Goal: Register for event/course

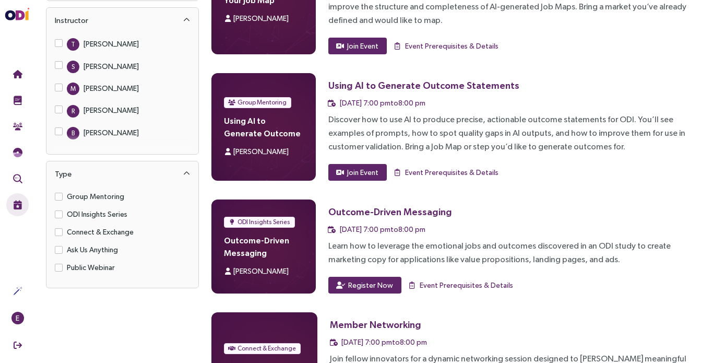
scroll to position [128, 0]
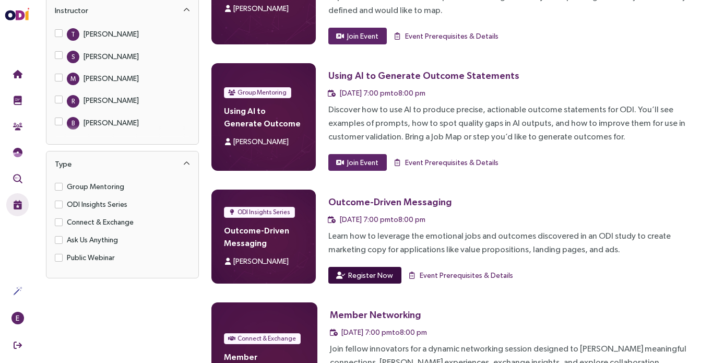
click at [363, 276] on span "Register Now" at bounding box center [370, 274] width 45 height 11
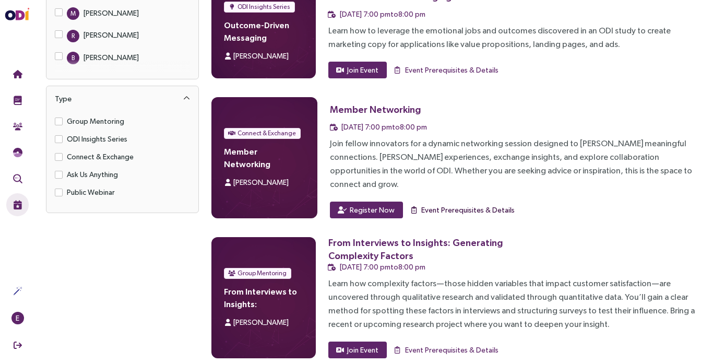
scroll to position [194, 0]
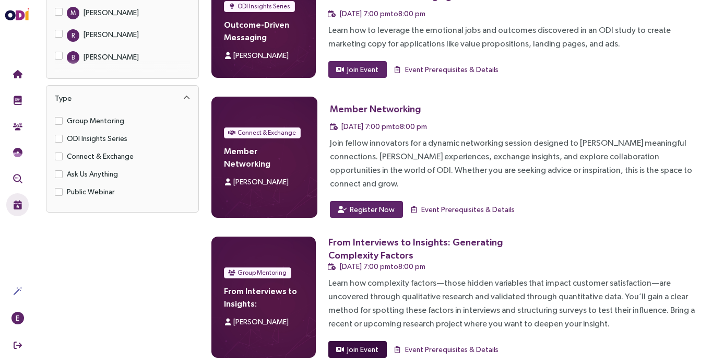
click at [355, 343] on span "Join Event" at bounding box center [362, 348] width 31 height 11
click at [431, 283] on div "Learn how complexity factors—those hidden variables that impact customer satisf…" at bounding box center [511, 303] width 367 height 54
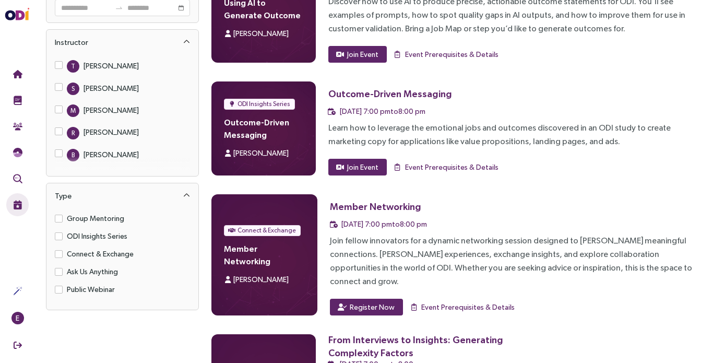
scroll to position [0, 0]
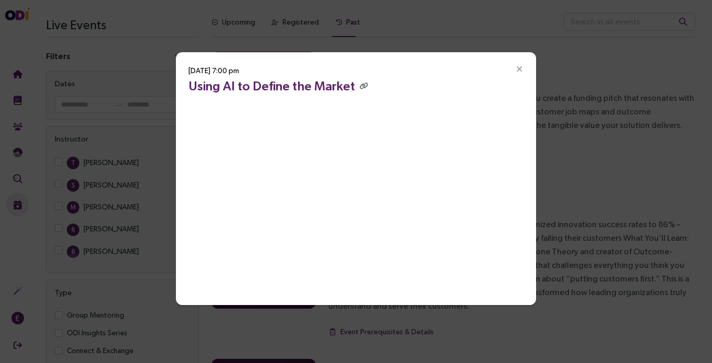
click at [522, 68] on icon "Close" at bounding box center [519, 69] width 9 height 9
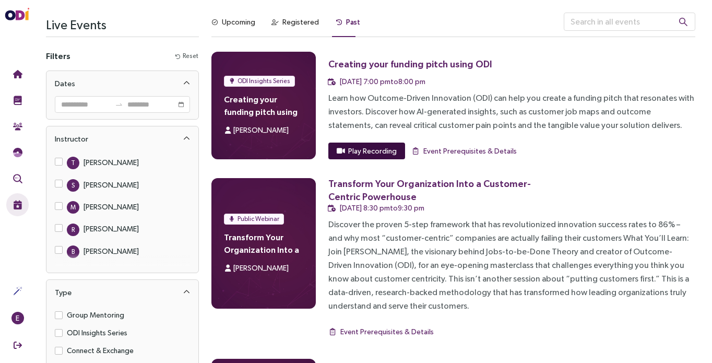
click at [353, 152] on span "Play Recording" at bounding box center [372, 150] width 49 height 11
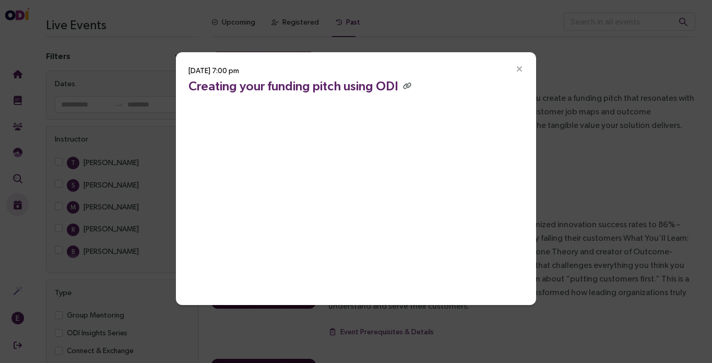
click at [517, 69] on icon "Close" at bounding box center [519, 69] width 9 height 9
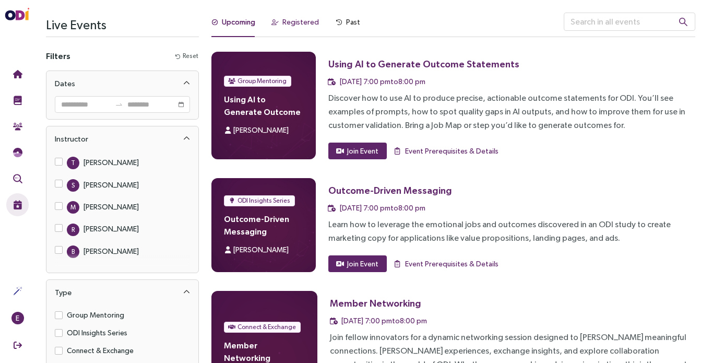
click at [302, 22] on div "Registered" at bounding box center [300, 21] width 37 height 11
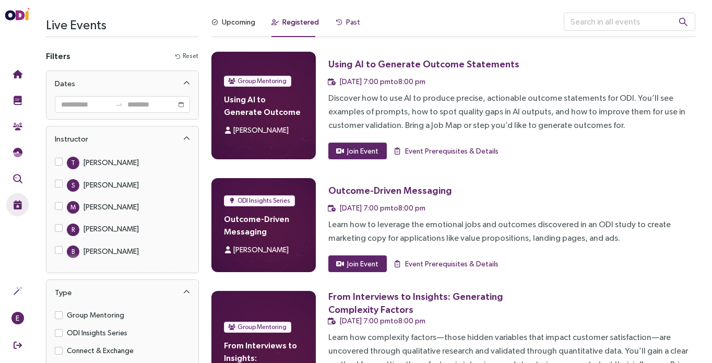
click at [350, 22] on div "Past" at bounding box center [353, 21] width 14 height 11
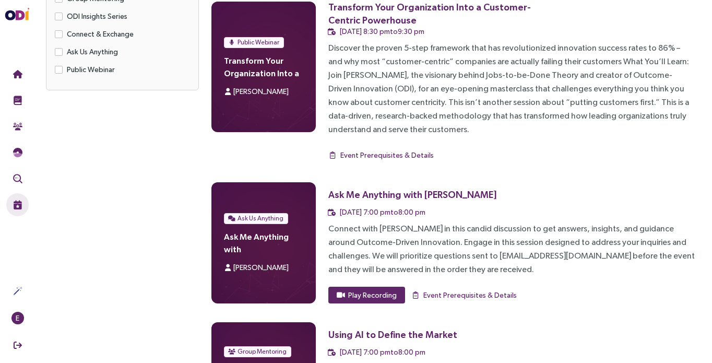
scroll to position [384, 0]
